Goal: Information Seeking & Learning: Learn about a topic

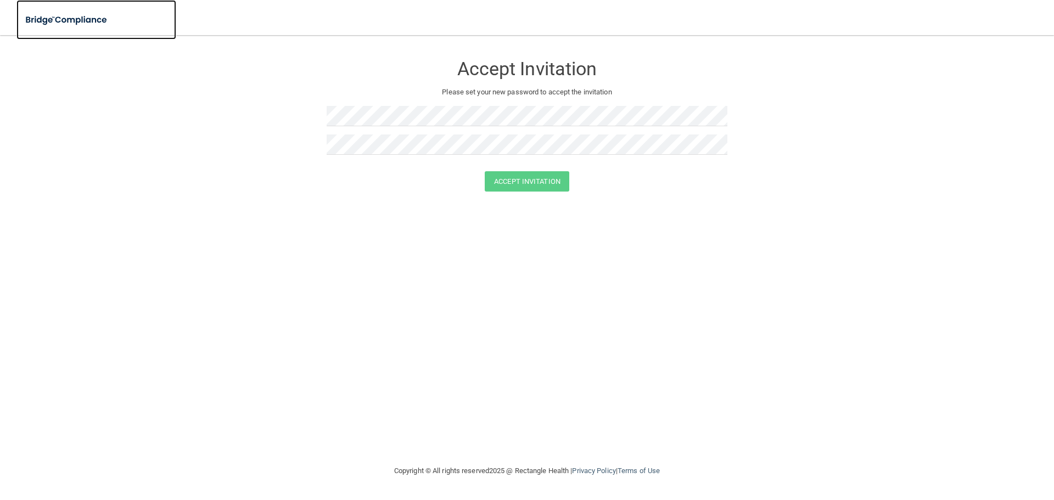
click at [76, 23] on img at bounding box center [66, 20] width 101 height 23
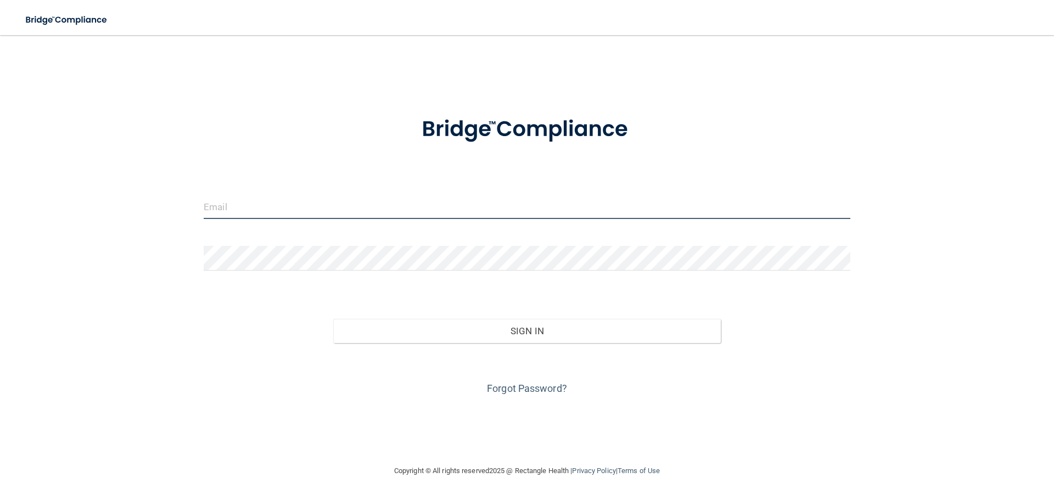
type input "[EMAIL_ADDRESS][DOMAIN_NAME]"
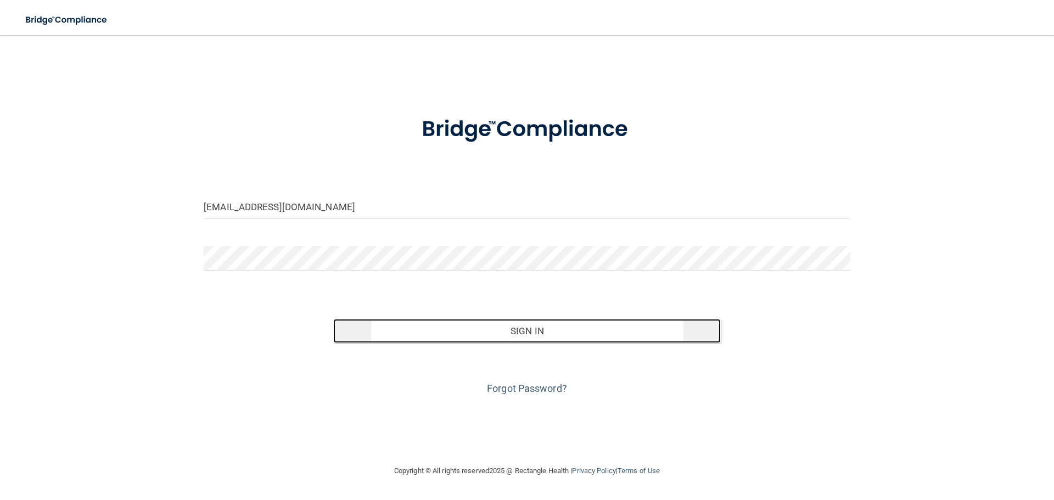
click at [540, 338] on button "Sign In" at bounding box center [527, 331] width 388 height 24
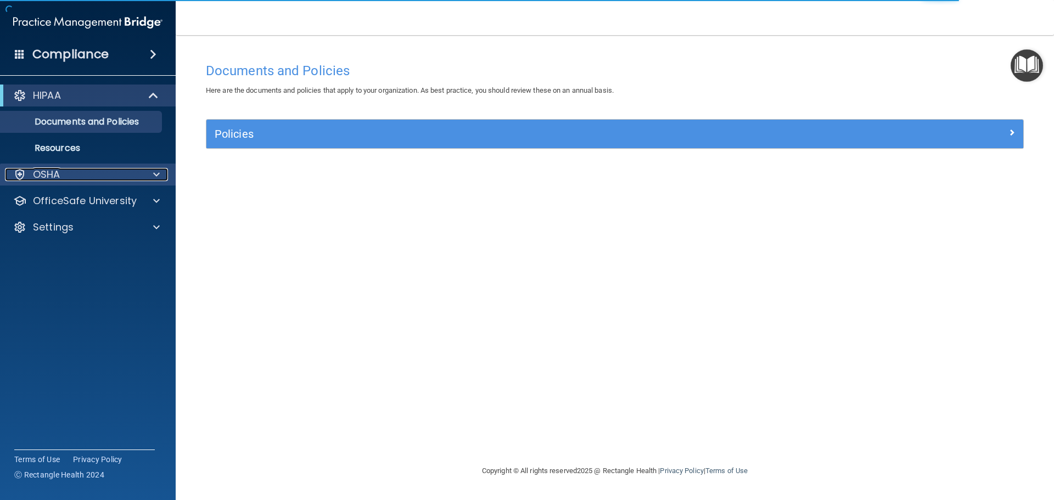
click at [151, 174] on div at bounding box center [154, 174] width 27 height 13
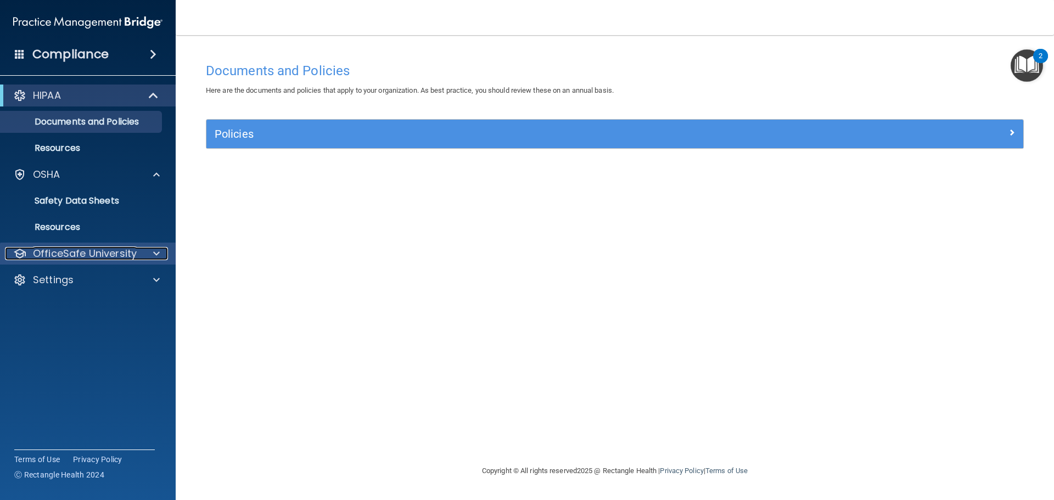
click at [157, 253] on span at bounding box center [156, 253] width 7 height 13
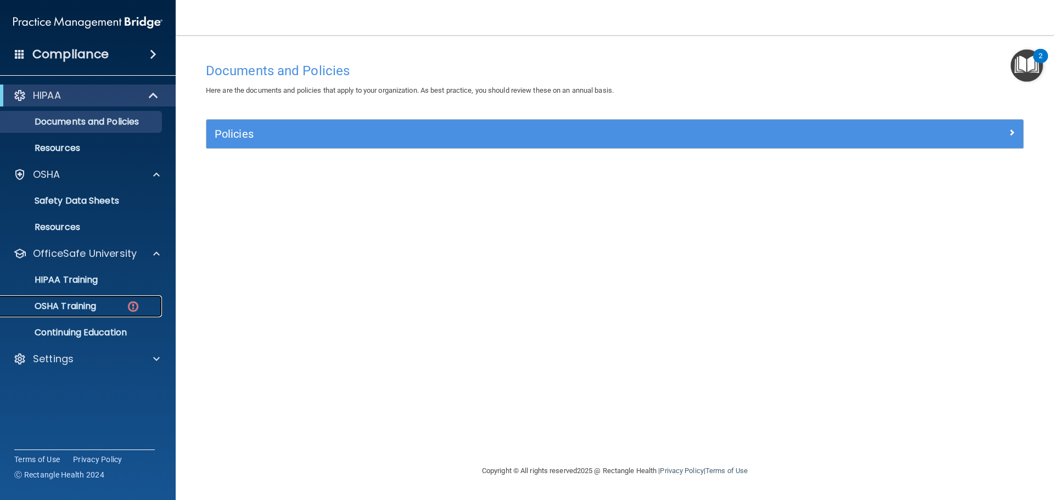
click at [73, 315] on link "OSHA Training" at bounding box center [75, 306] width 173 height 22
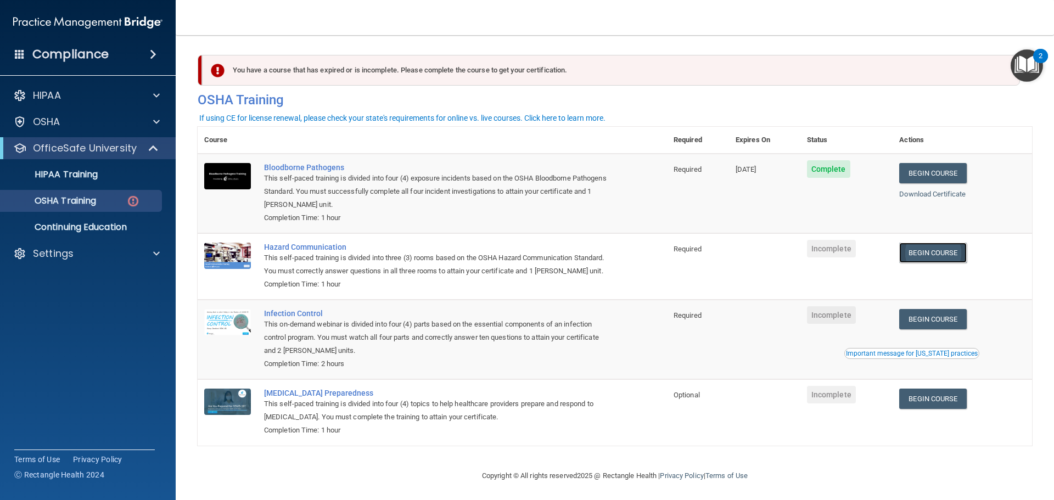
click at [929, 252] on link "Begin Course" at bounding box center [933, 253] width 67 height 20
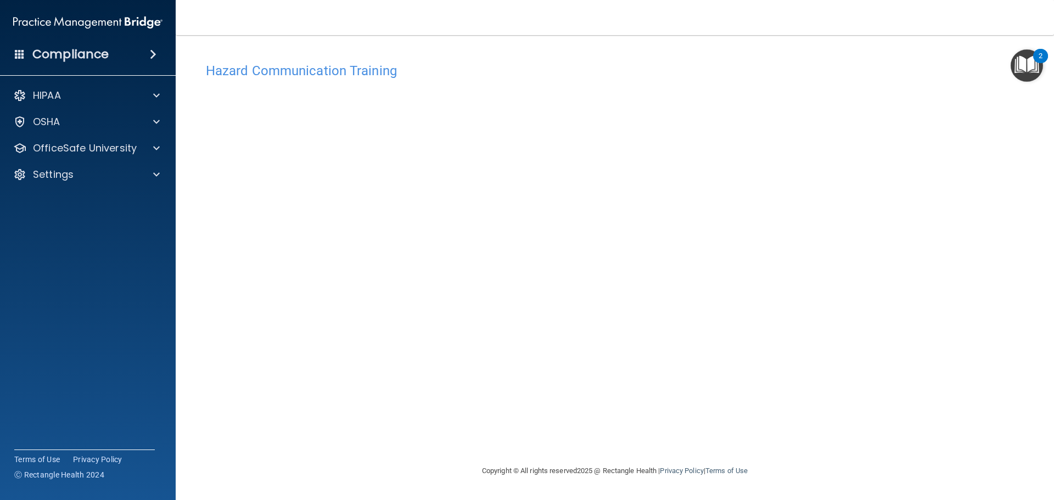
click at [1015, 61] on img "Open Resource Center, 2 new notifications" at bounding box center [1027, 65] width 32 height 32
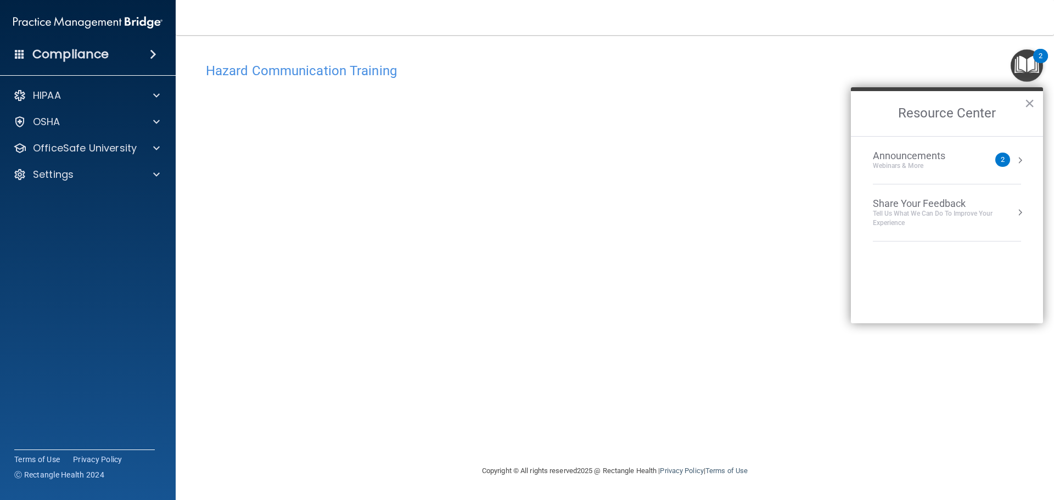
click at [1015, 155] on button "Resource Center" at bounding box center [1020, 160] width 11 height 11
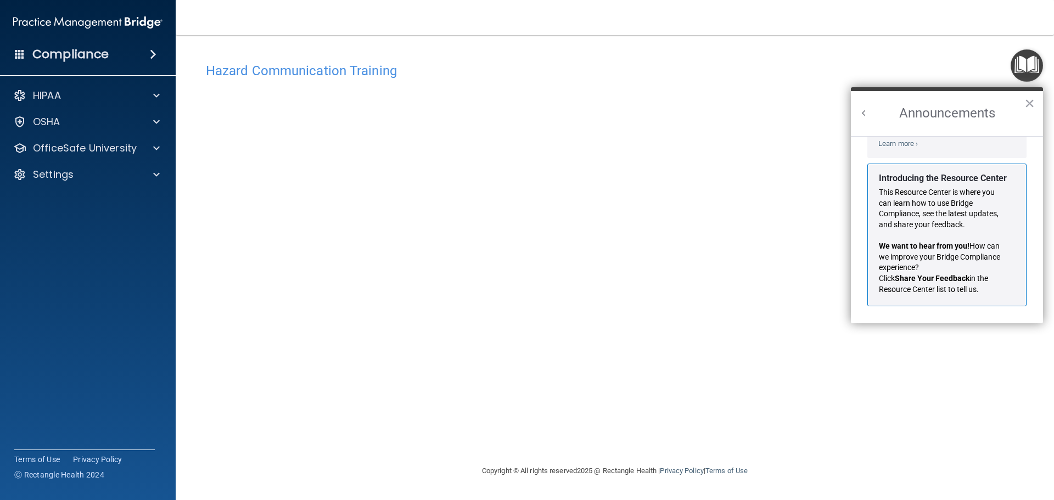
scroll to position [193, 0]
click at [1027, 101] on button "×" at bounding box center [1030, 103] width 10 height 18
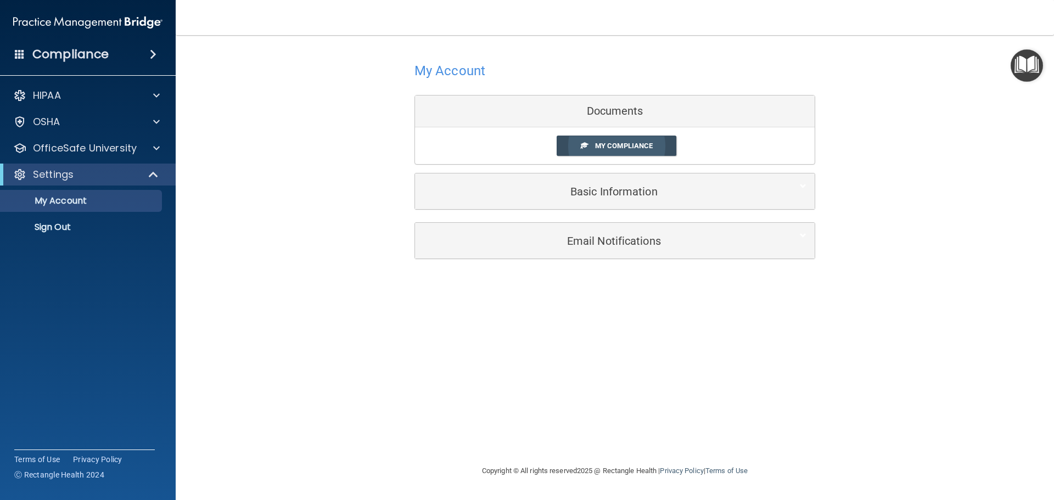
click at [599, 140] on link "My Compliance" at bounding box center [617, 146] width 120 height 20
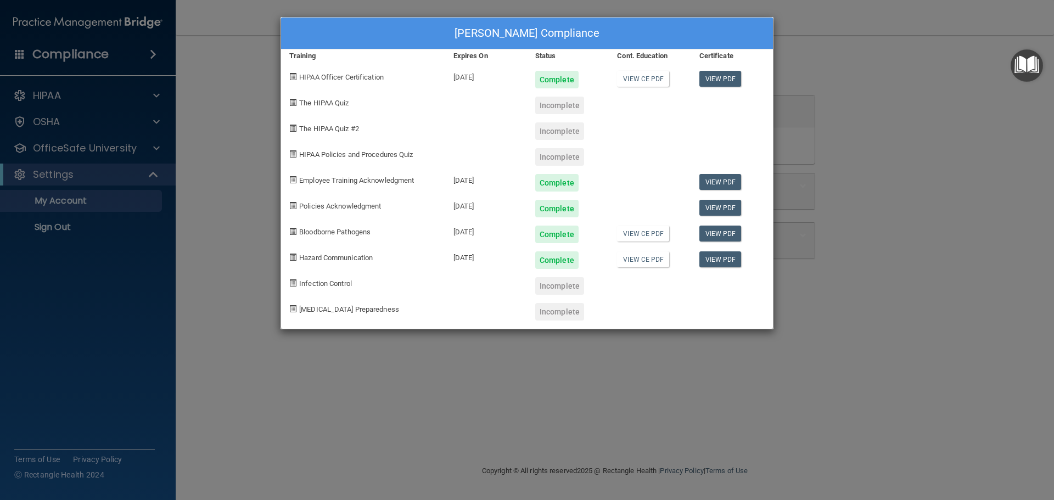
click at [550, 102] on div "Incomplete" at bounding box center [559, 106] width 49 height 18
click at [551, 105] on div "Incomplete" at bounding box center [559, 106] width 49 height 18
click at [542, 107] on div "Incomplete" at bounding box center [559, 106] width 49 height 18
click at [292, 101] on span at bounding box center [292, 102] width 7 height 7
click at [292, 153] on span at bounding box center [292, 153] width 7 height 7
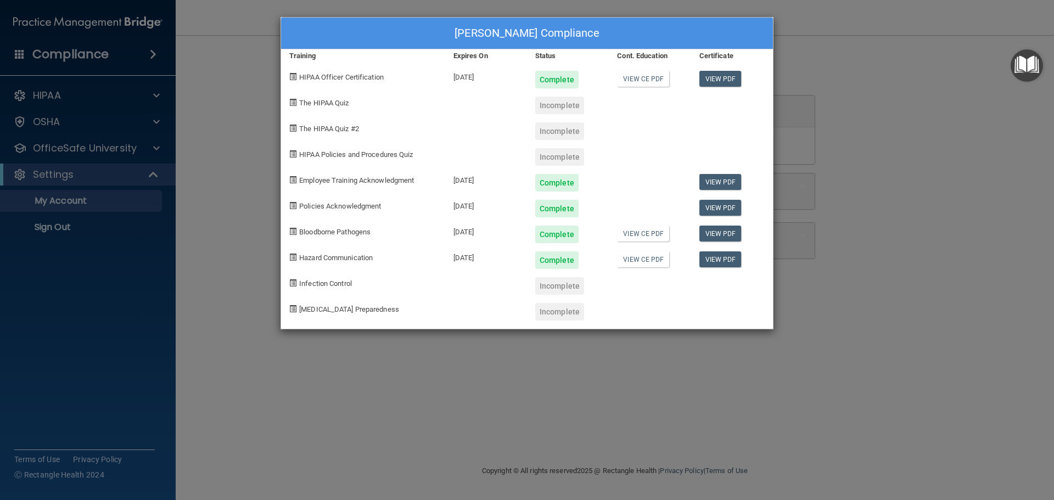
click at [939, 138] on div "Joseph Perry's Compliance Training Expires On Status Cont. Education Certificat…" at bounding box center [527, 250] width 1054 height 500
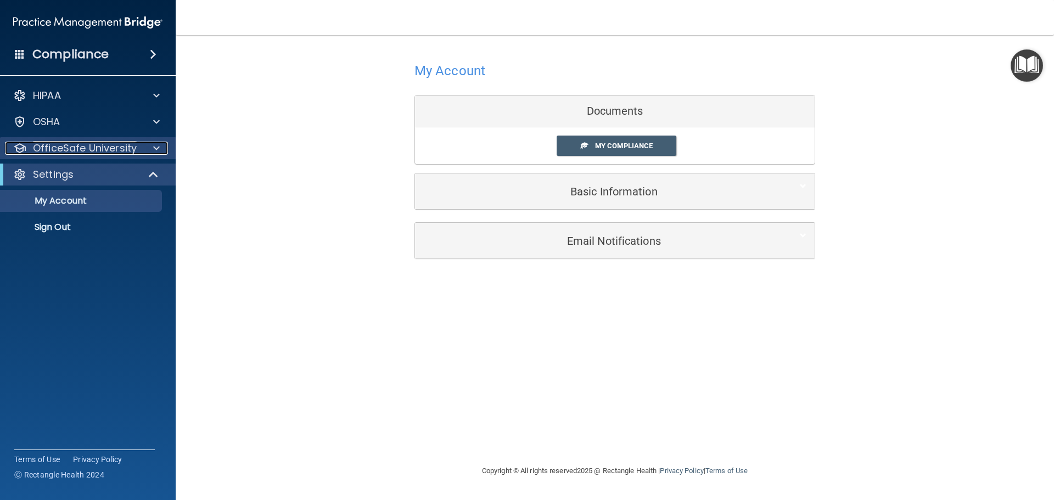
click at [119, 148] on p "OfficeSafe University" at bounding box center [85, 148] width 104 height 13
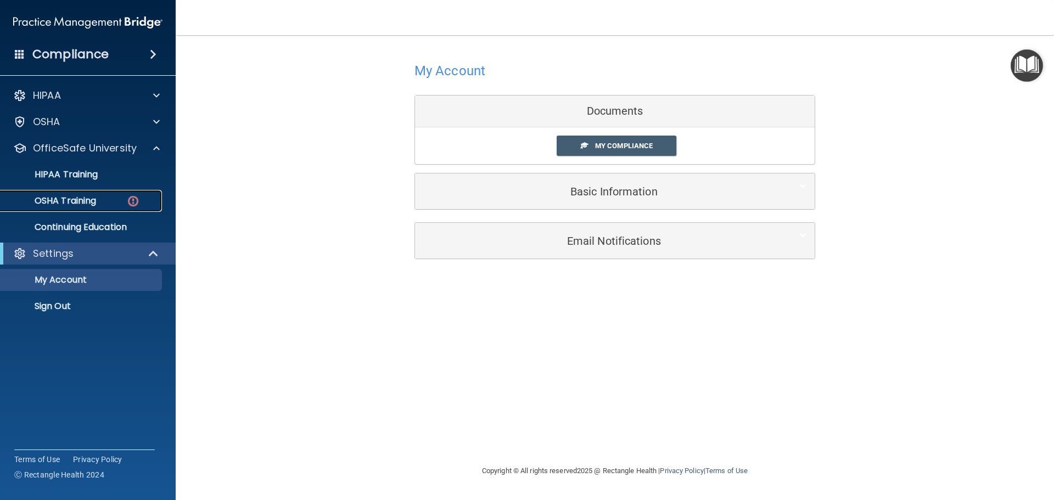
click at [81, 200] on p "OSHA Training" at bounding box center [51, 201] width 89 height 11
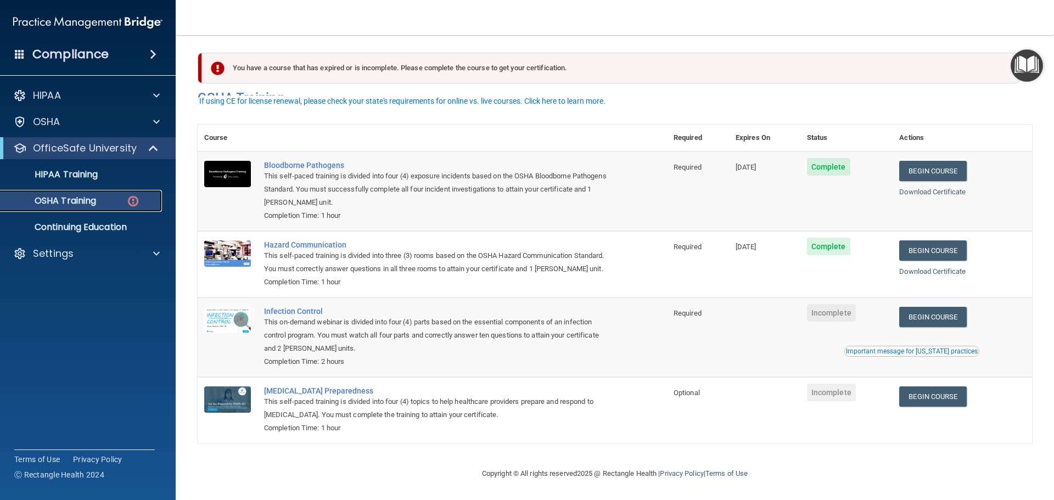
scroll to position [18, 0]
click at [935, 310] on link "Begin Course" at bounding box center [933, 317] width 67 height 20
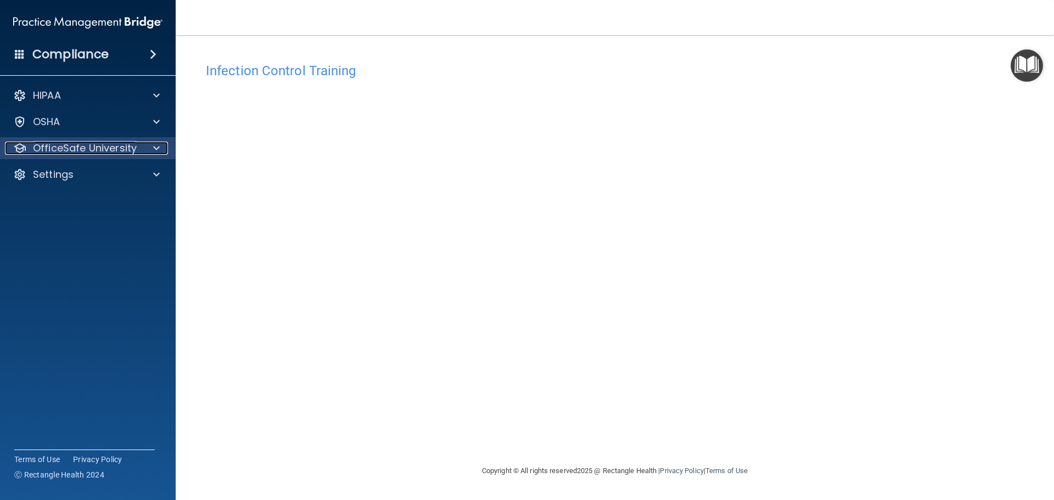
click at [153, 147] on span at bounding box center [156, 148] width 7 height 13
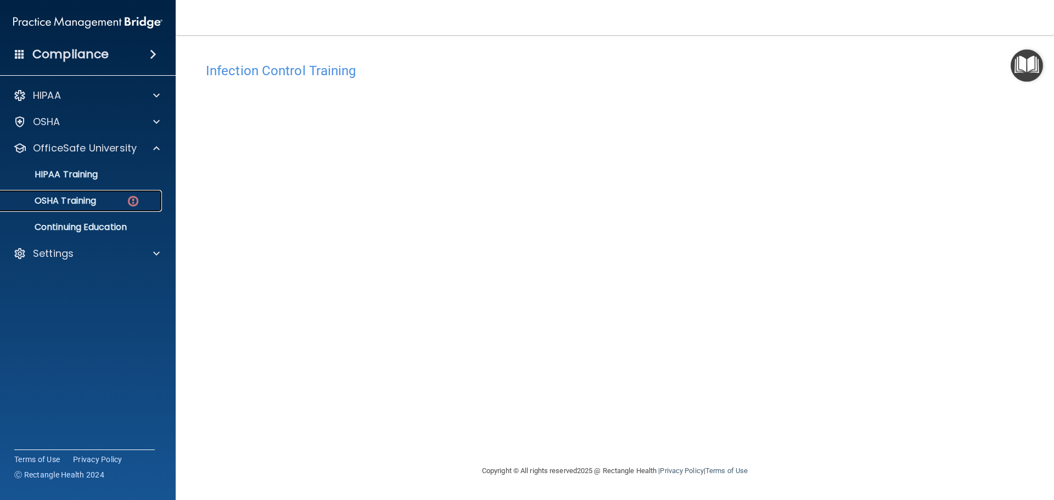
click at [81, 199] on p "OSHA Training" at bounding box center [51, 201] width 89 height 11
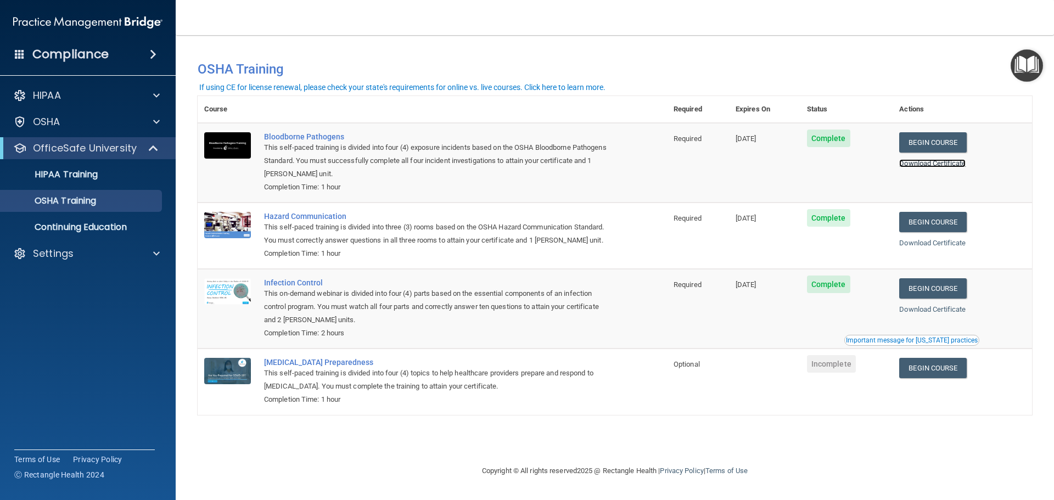
click at [936, 164] on link "Download Certificate" at bounding box center [933, 163] width 66 height 8
click at [945, 246] on link "Download Certificate" at bounding box center [933, 243] width 66 height 8
click at [951, 310] on link "Download Certificate" at bounding box center [933, 309] width 66 height 8
click at [48, 174] on p "HIPAA Training" at bounding box center [52, 174] width 91 height 11
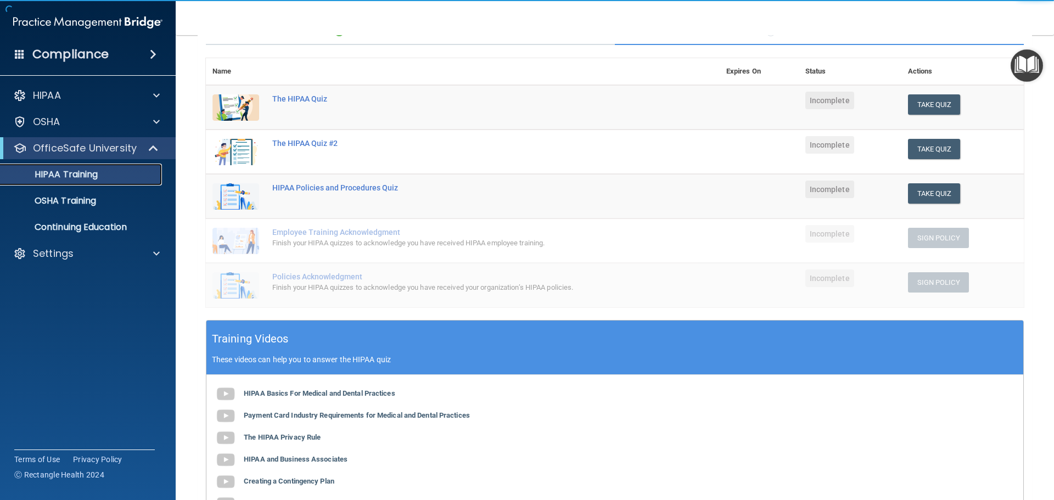
scroll to position [55, 0]
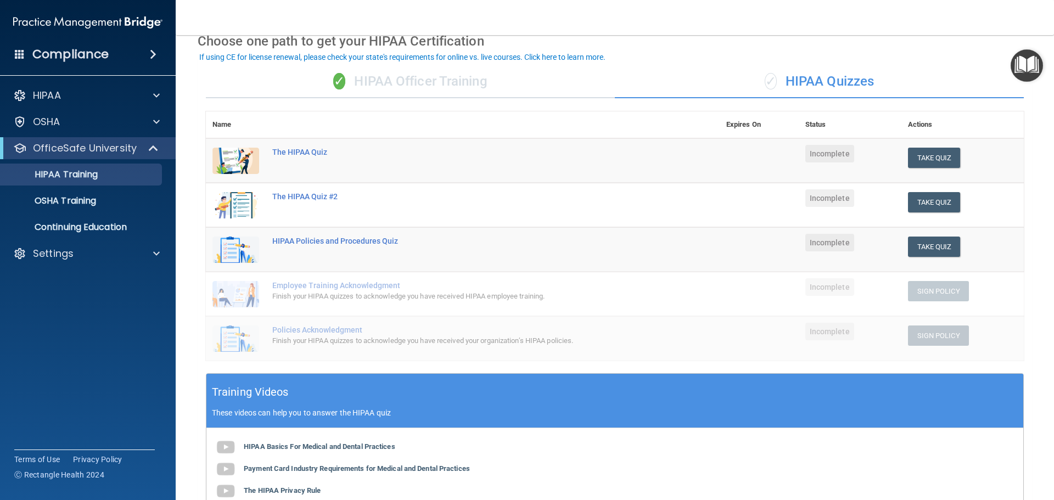
click at [370, 85] on div "✓ HIPAA Officer Training" at bounding box center [410, 81] width 409 height 33
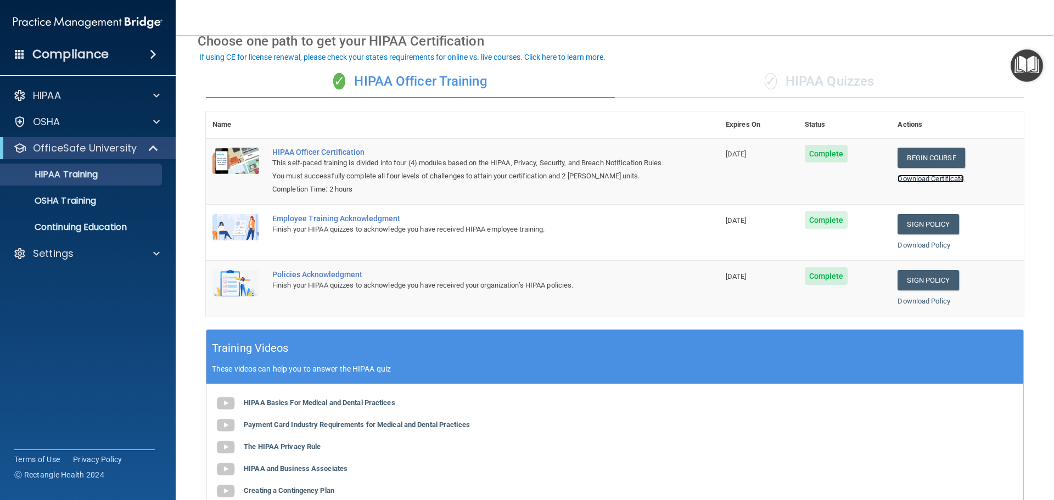
click at [945, 178] on link "Download Certificate" at bounding box center [931, 179] width 66 height 8
click at [80, 198] on p "OSHA Training" at bounding box center [51, 201] width 89 height 11
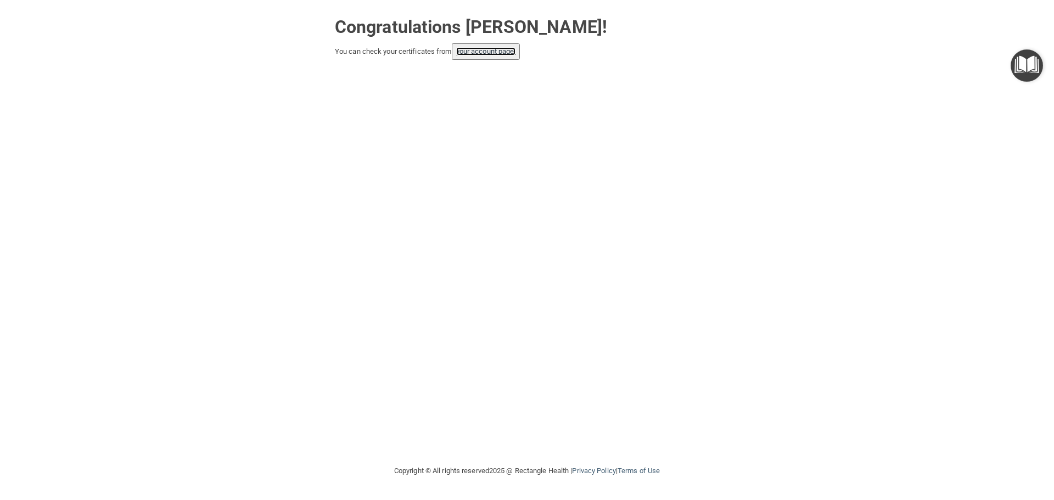
click at [499, 50] on link "your account page!" at bounding box center [486, 51] width 60 height 8
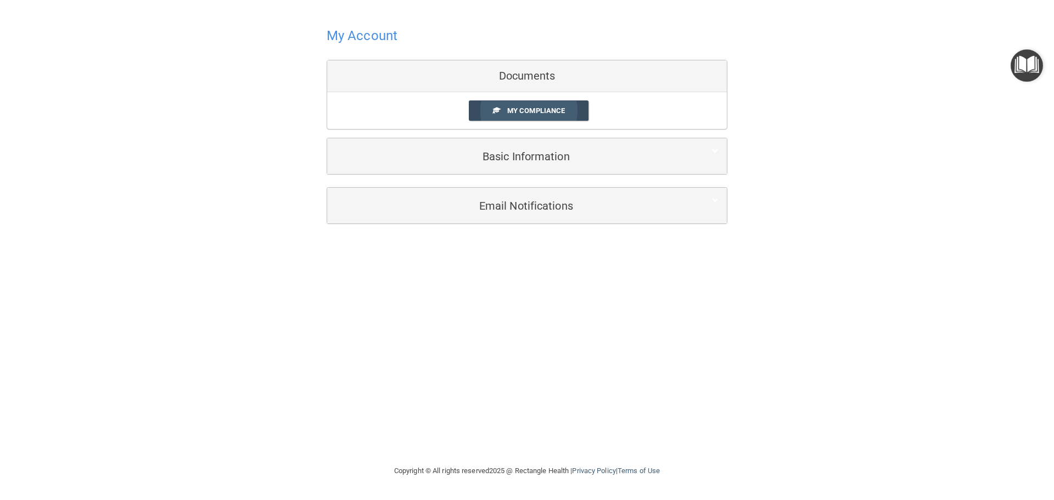
click at [550, 104] on link "My Compliance" at bounding box center [529, 111] width 120 height 20
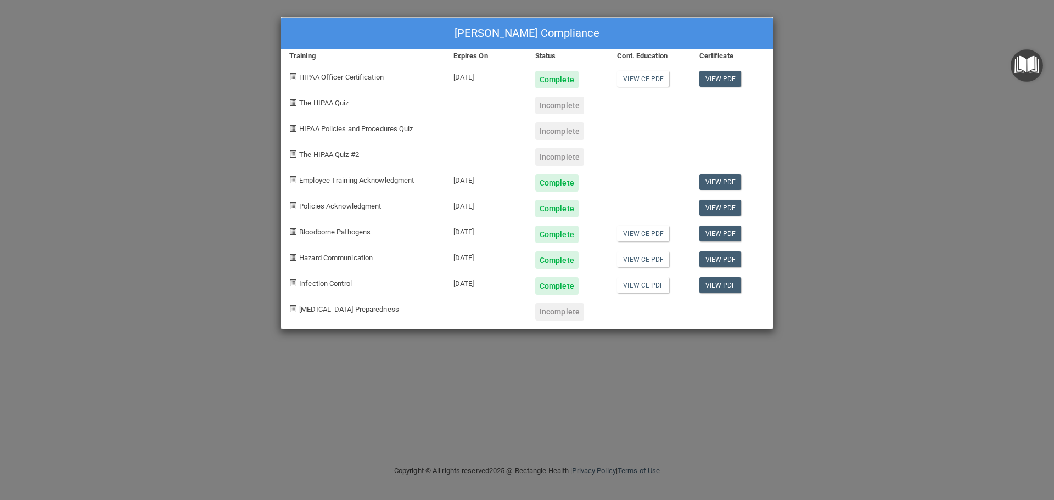
click at [295, 154] on span at bounding box center [292, 153] width 7 height 7
drag, startPoint x: 307, startPoint y: 124, endPoint x: 314, endPoint y: 124, distance: 7.1
click at [311, 124] on div "HIPAA Policies and Procedures Quiz" at bounding box center [363, 127] width 164 height 26
click at [292, 103] on span at bounding box center [292, 102] width 7 height 7
click at [227, 115] on div "Joseph Perry's Compliance Training Expires On Status Cont. Education Certificat…" at bounding box center [527, 250] width 1054 height 500
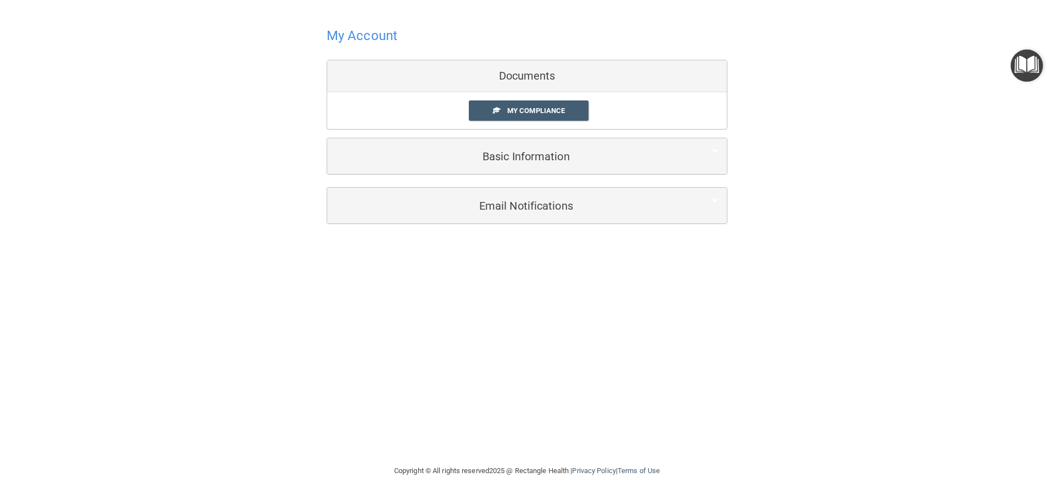
click at [531, 76] on div "Documents" at bounding box center [527, 76] width 400 height 32
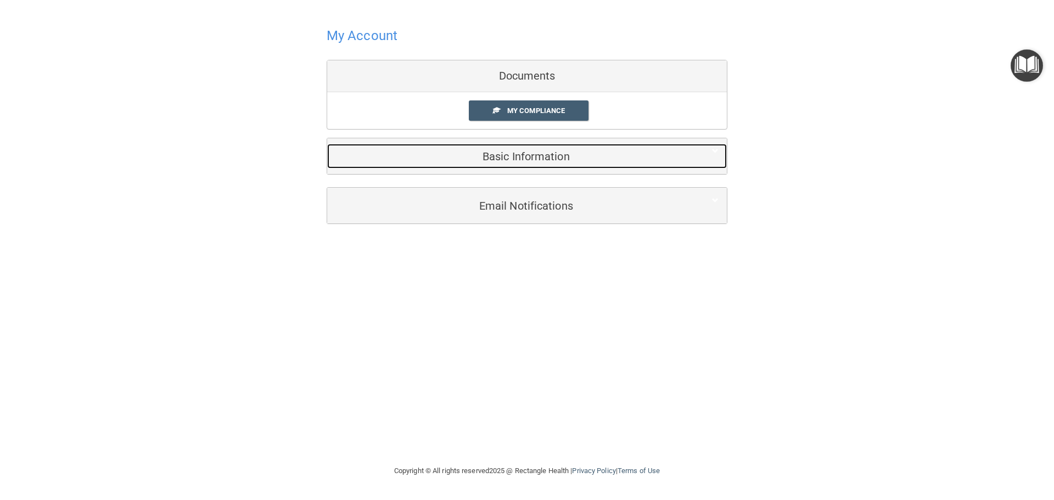
click at [521, 158] on h5 "Basic Information" at bounding box center [511, 156] width 350 height 12
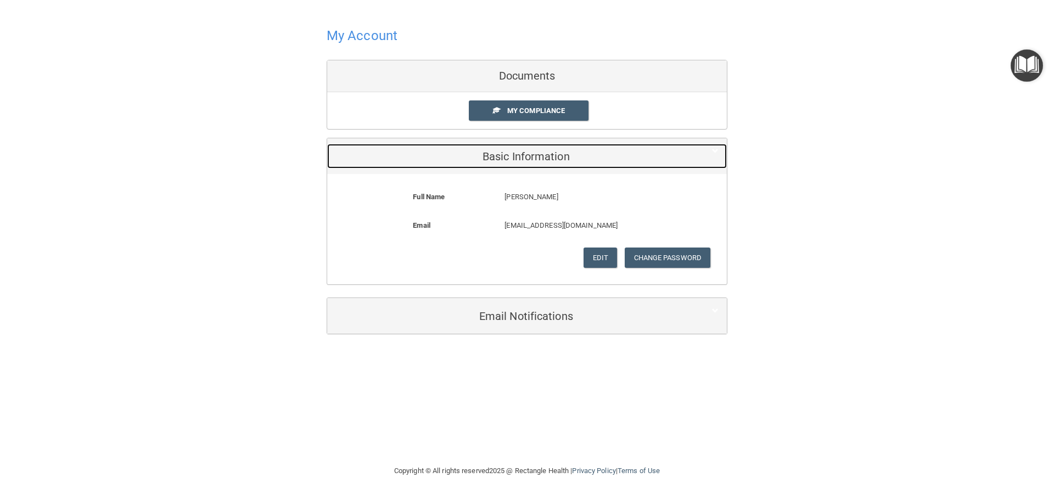
click at [523, 149] on div "Basic Information" at bounding box center [510, 156] width 366 height 25
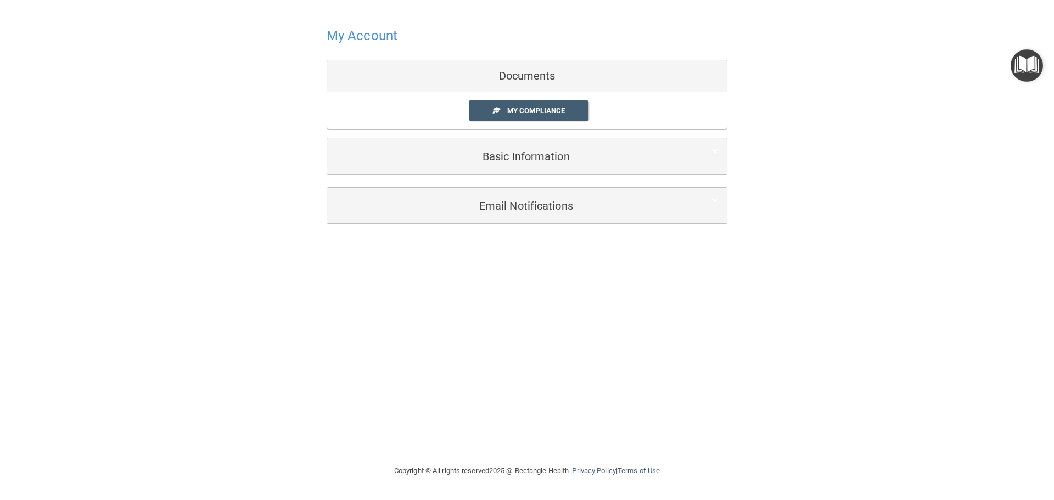
click at [1029, 65] on img "Open Resource Center" at bounding box center [1027, 65] width 32 height 32
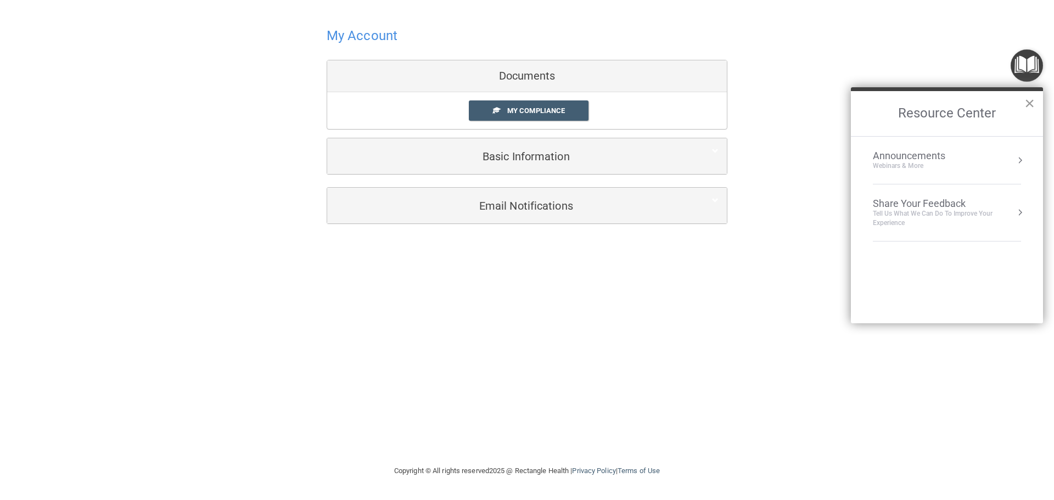
click at [1033, 101] on button "×" at bounding box center [1030, 103] width 10 height 18
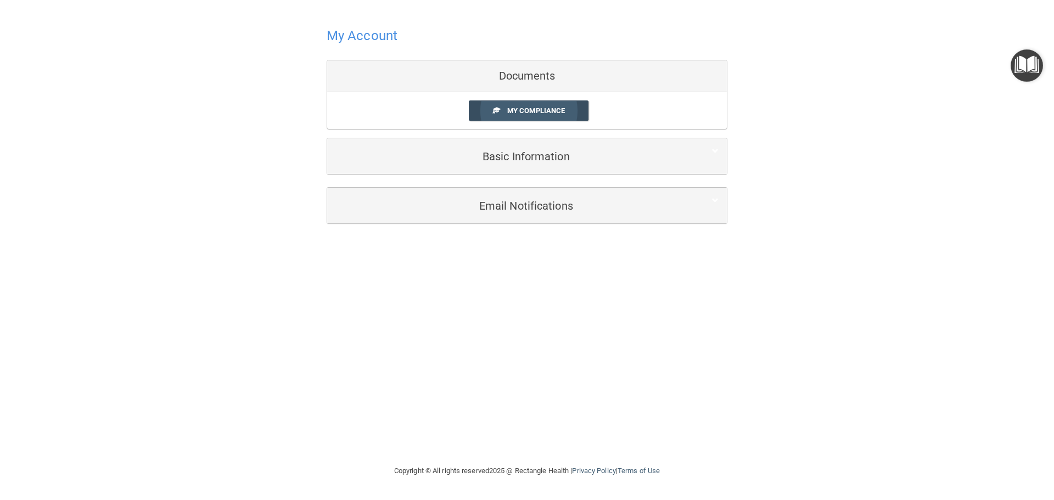
click at [525, 106] on link "My Compliance" at bounding box center [529, 111] width 120 height 20
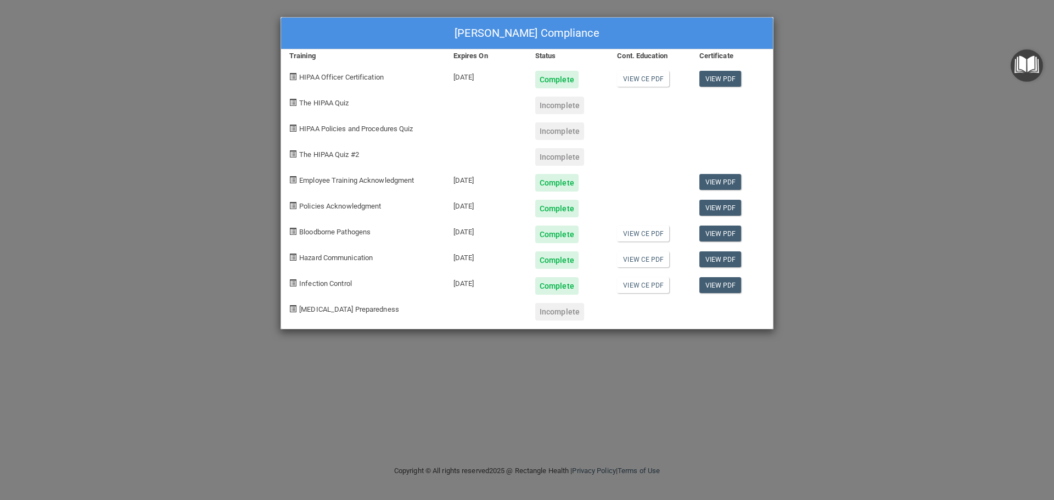
click at [557, 109] on div "Incomplete" at bounding box center [559, 106] width 49 height 18
click at [726, 72] on link "View PDF" at bounding box center [721, 79] width 42 height 16
